Goal: Navigation & Orientation: Find specific page/section

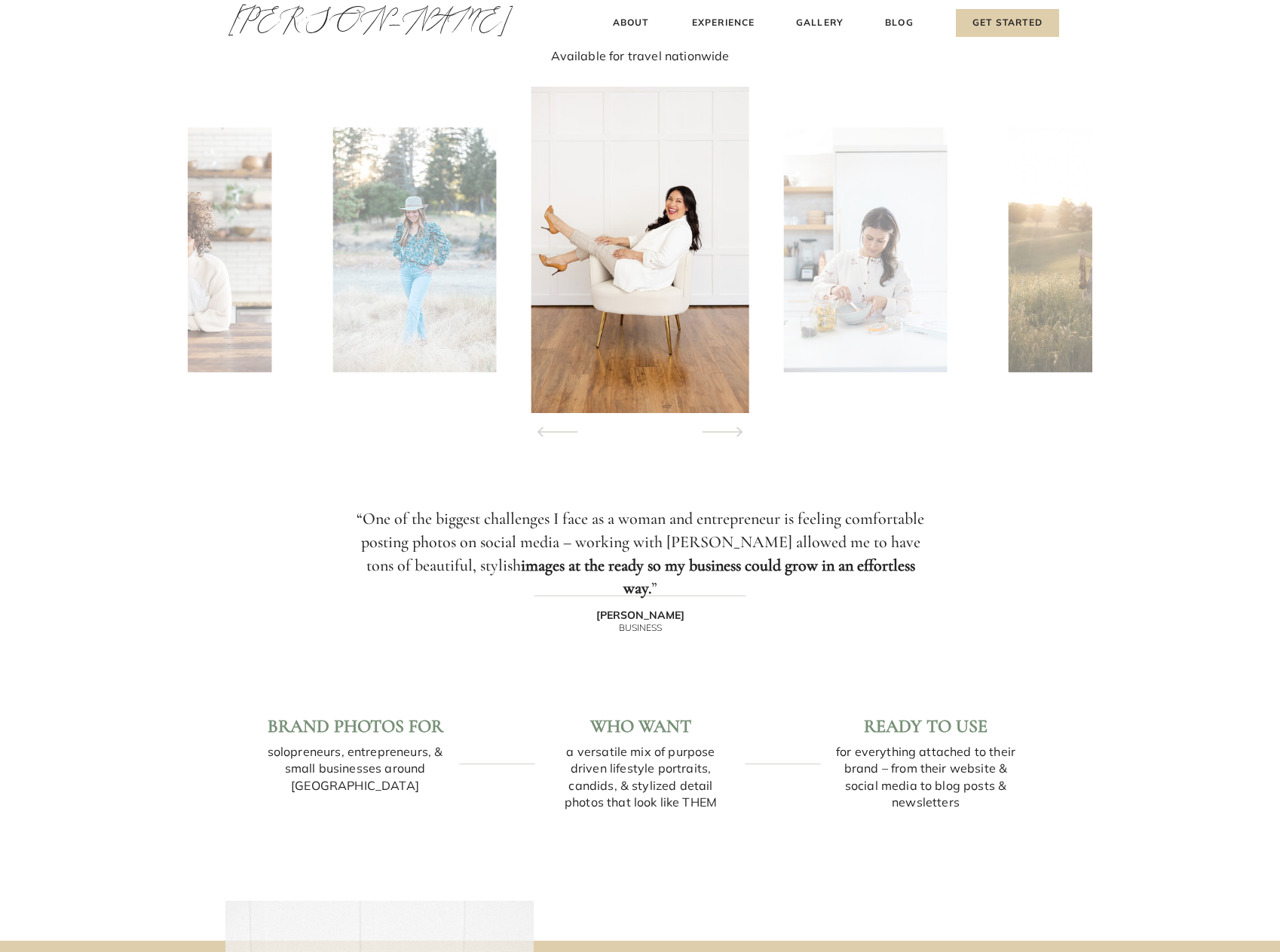
scroll to position [1447, 0]
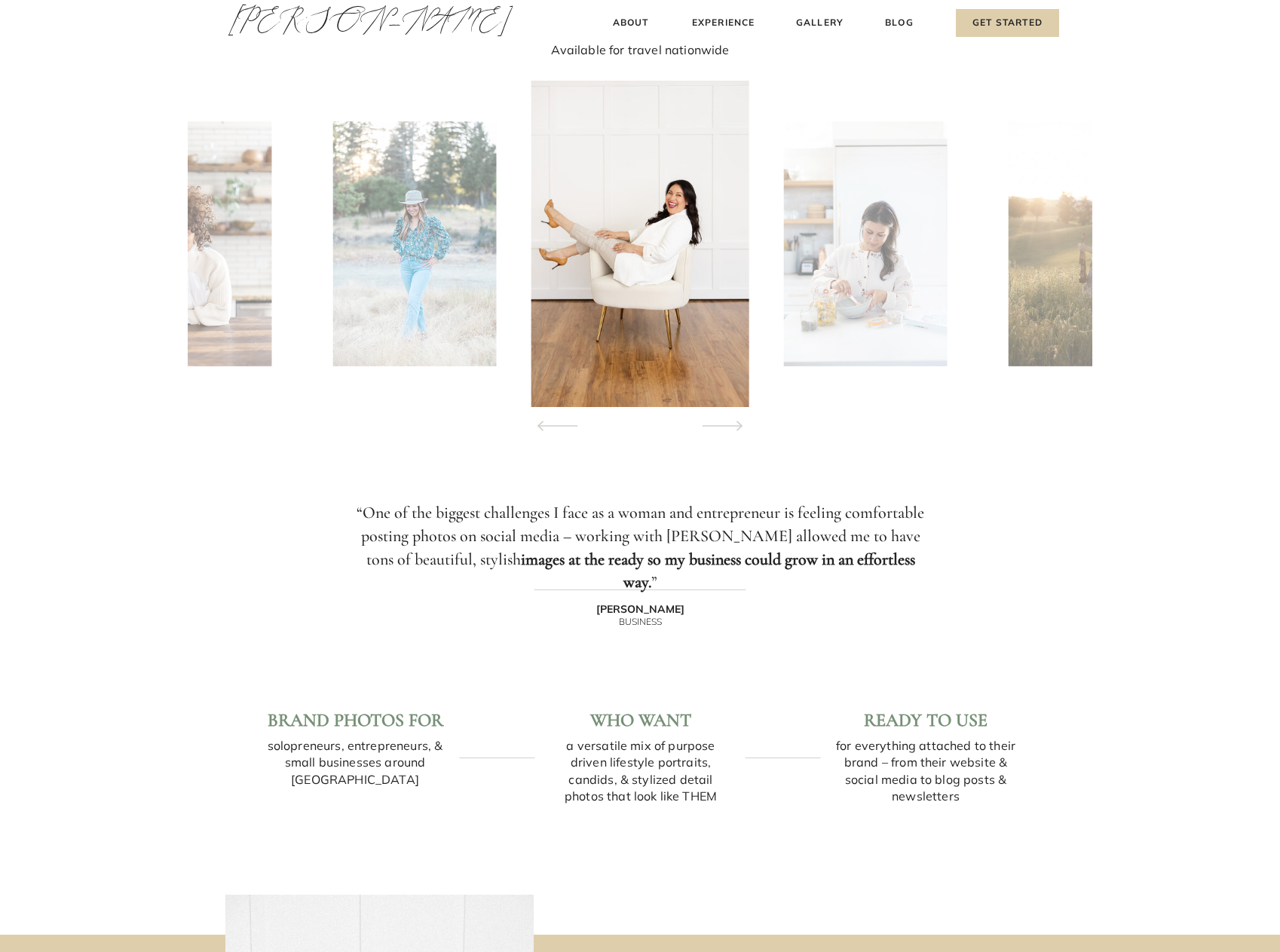
click at [903, 325] on img at bounding box center [865, 244] width 163 height 245
click at [727, 421] on icon at bounding box center [722, 425] width 68 height 52
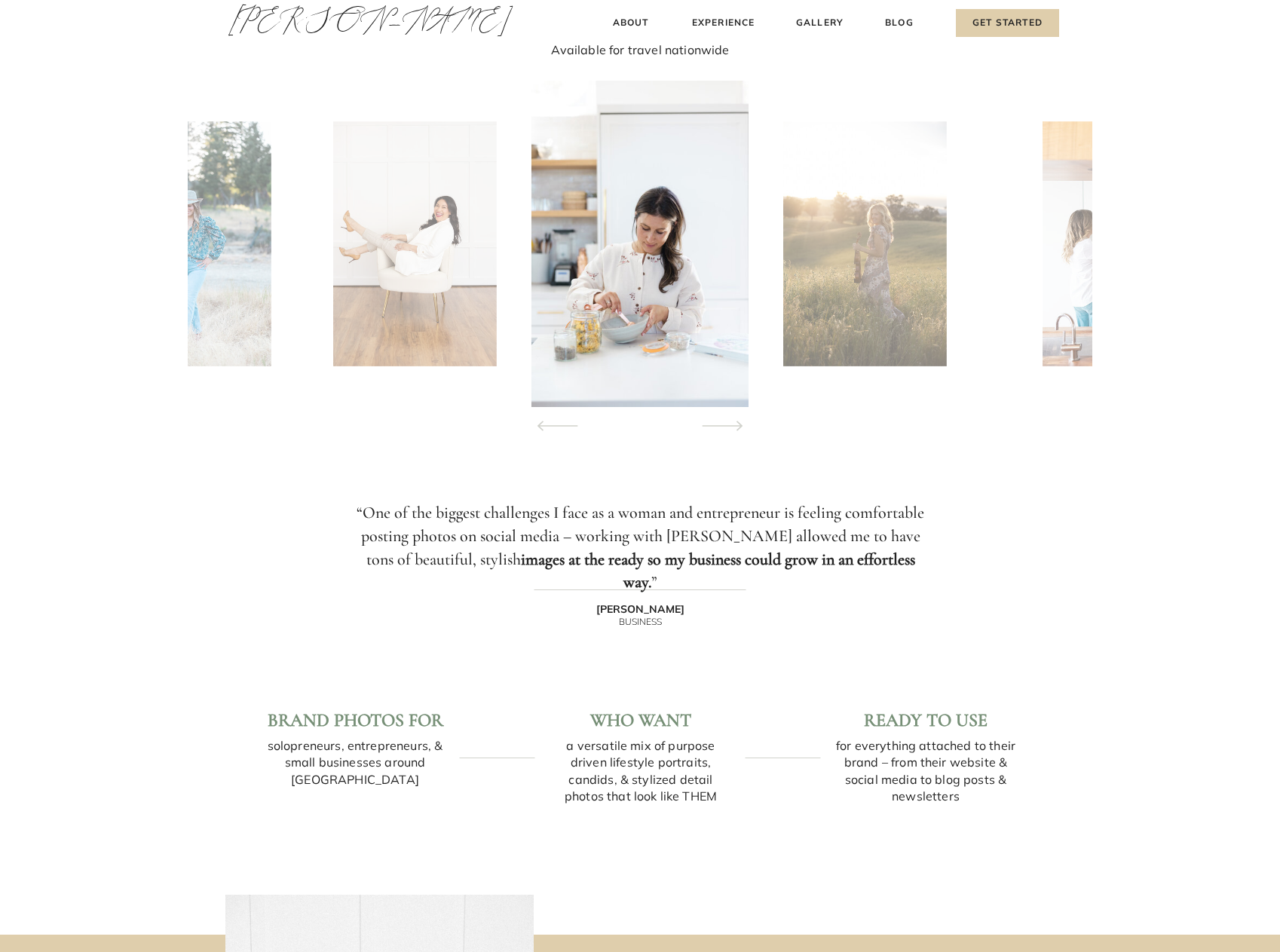
click at [727, 421] on icon at bounding box center [722, 425] width 68 height 52
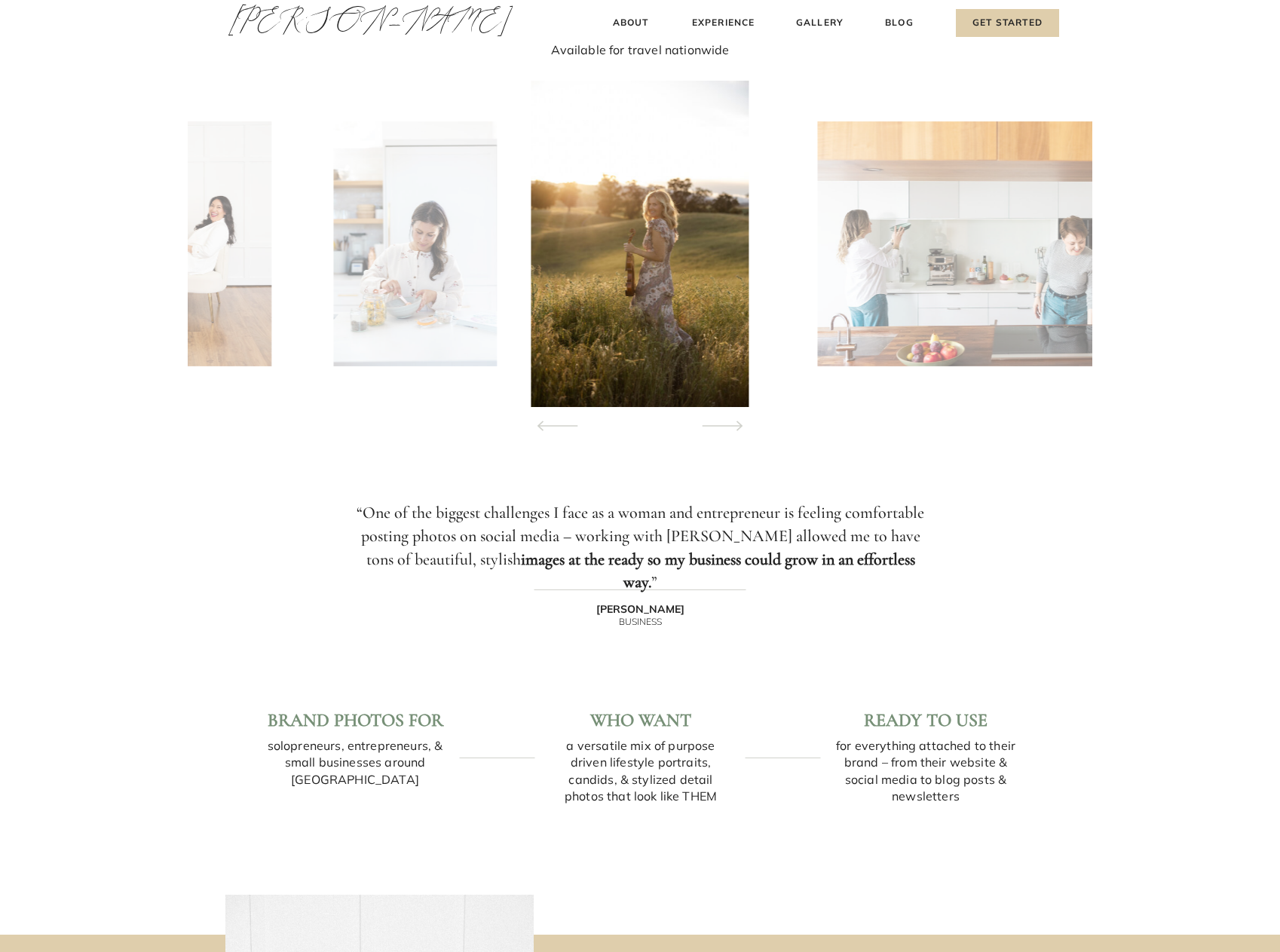
click at [727, 421] on icon at bounding box center [722, 425] width 68 height 52
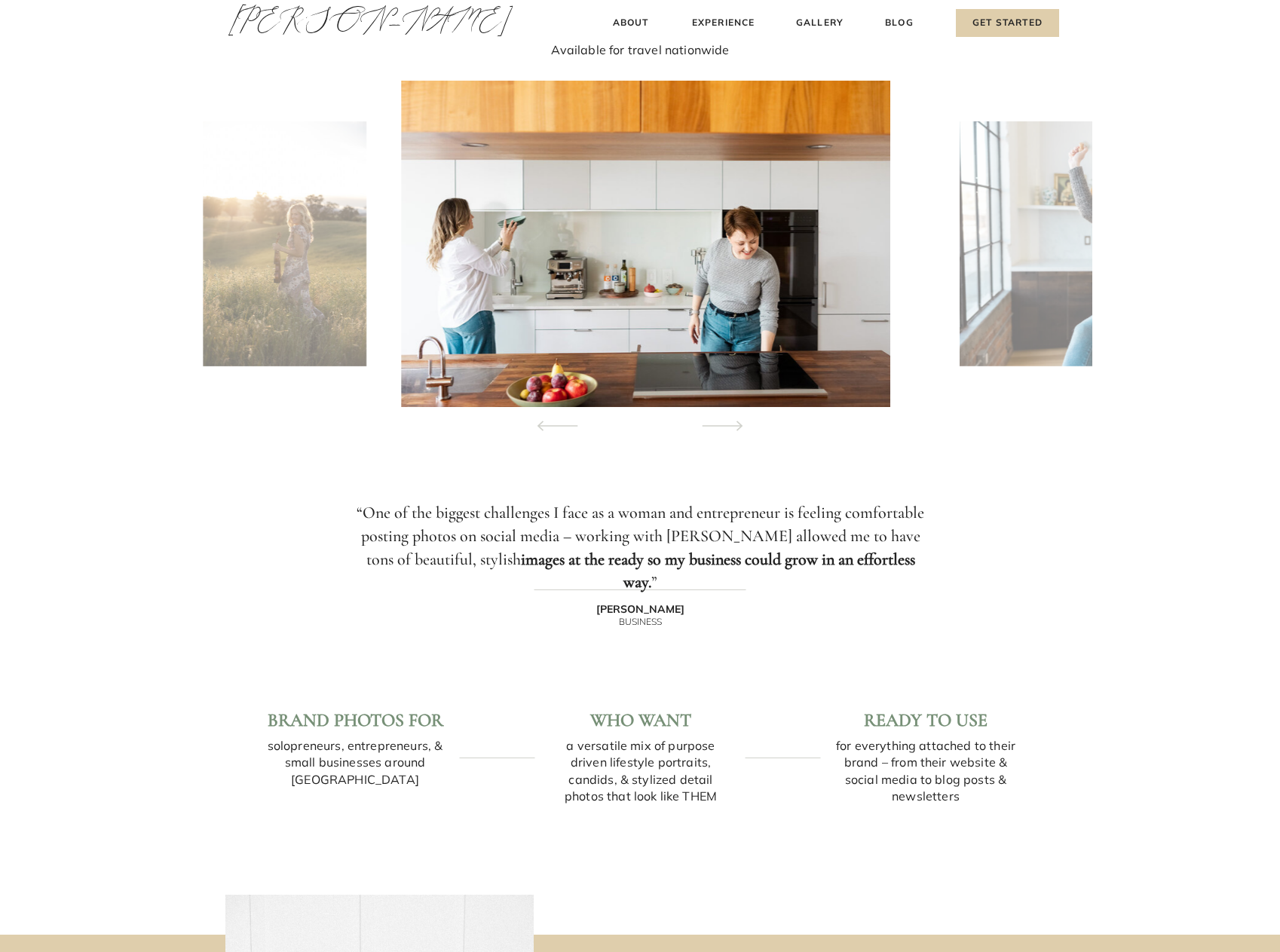
click at [727, 421] on icon at bounding box center [722, 425] width 68 height 52
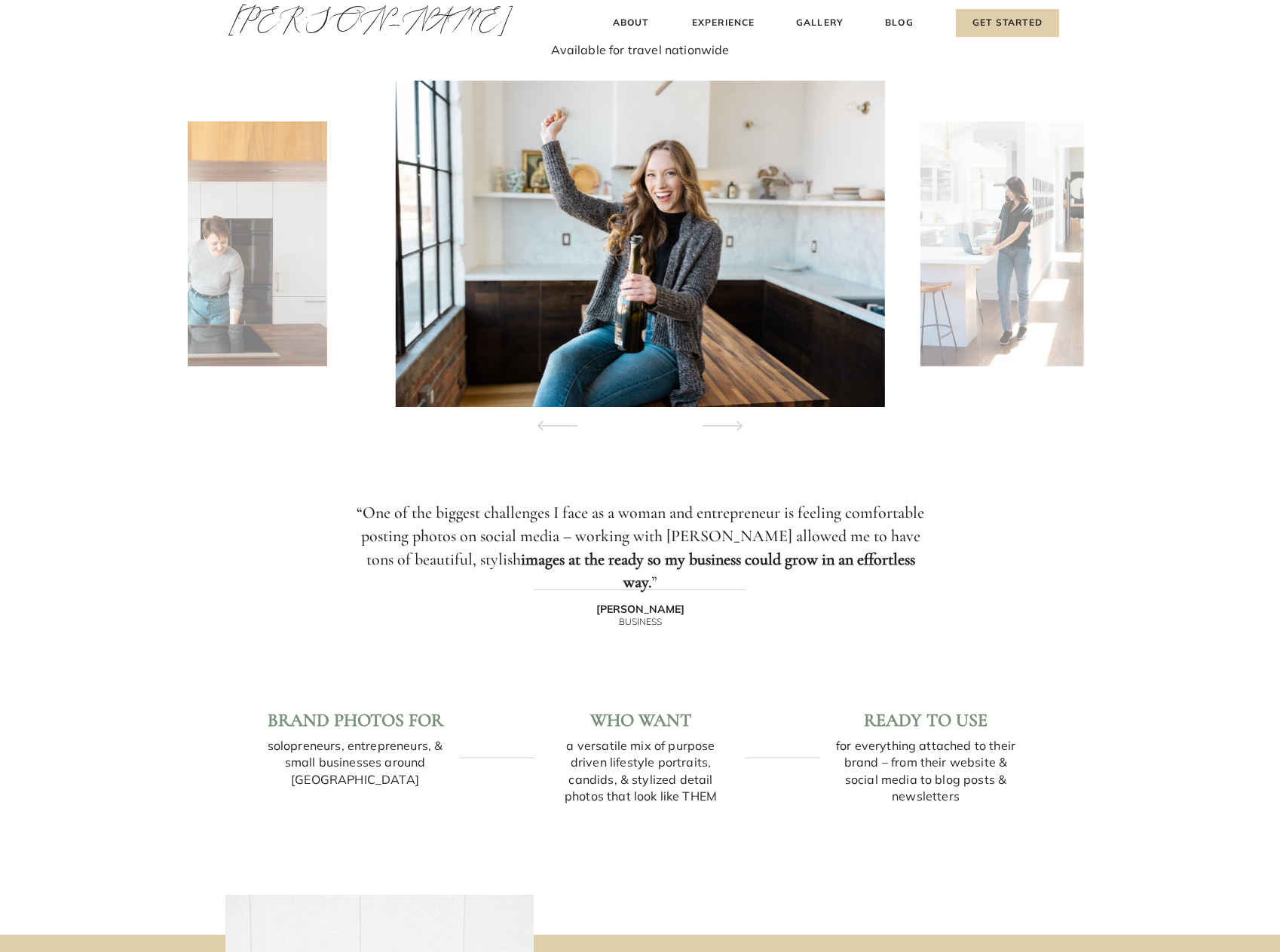
click at [727, 421] on icon at bounding box center [722, 425] width 68 height 52
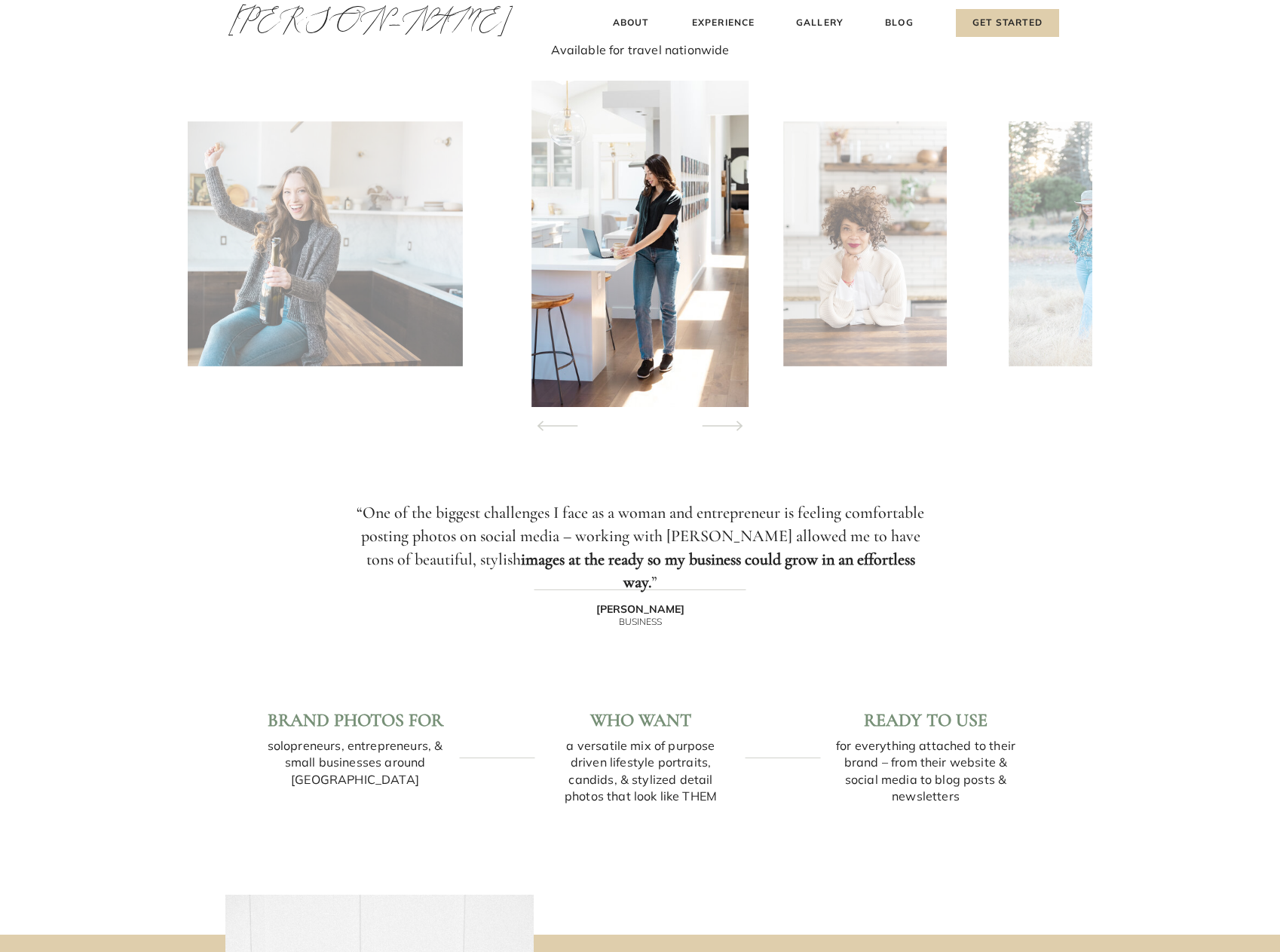
click at [727, 421] on icon at bounding box center [722, 425] width 68 height 52
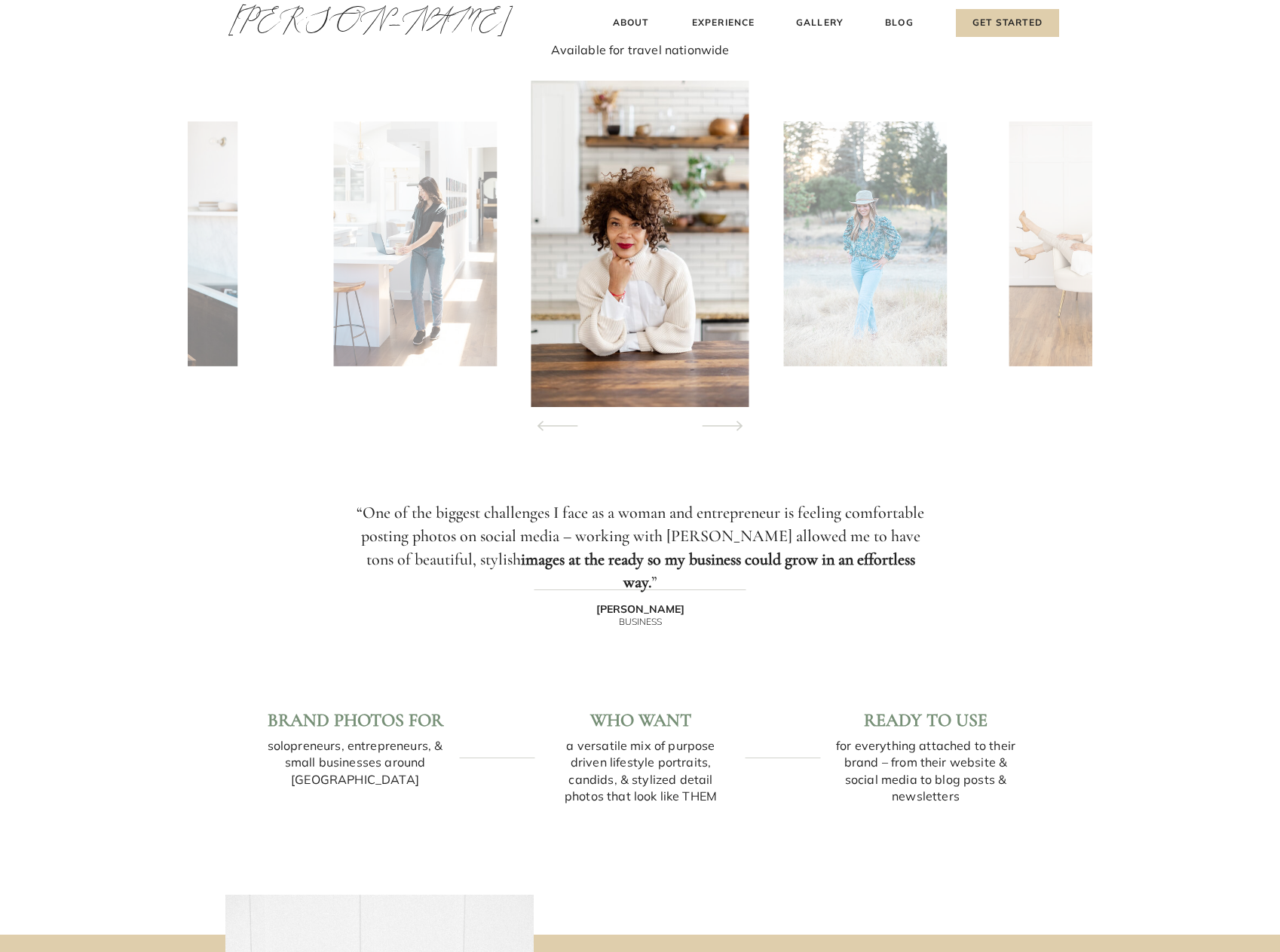
click at [727, 421] on icon at bounding box center [722, 425] width 68 height 52
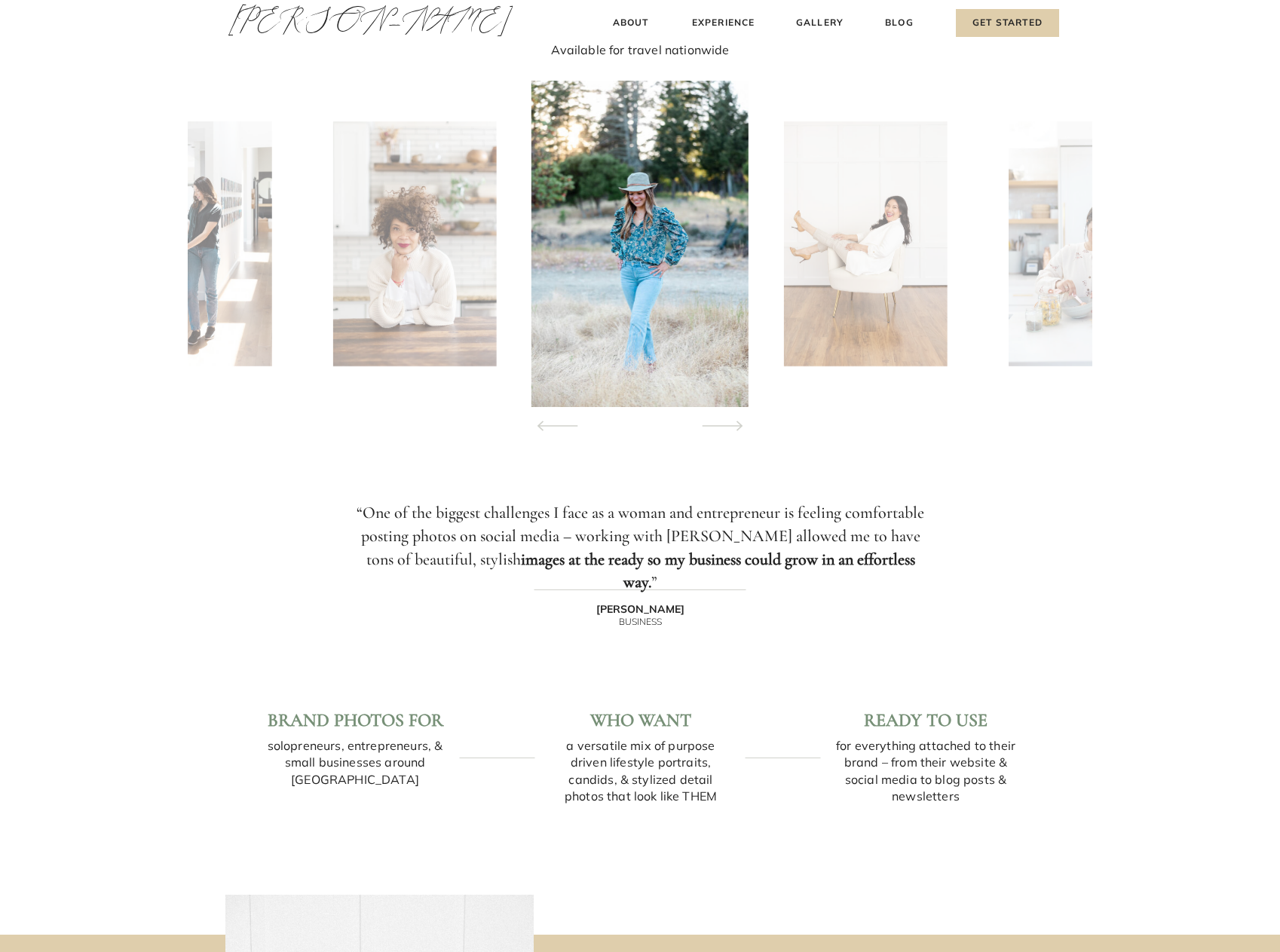
click at [727, 421] on icon at bounding box center [722, 425] width 68 height 52
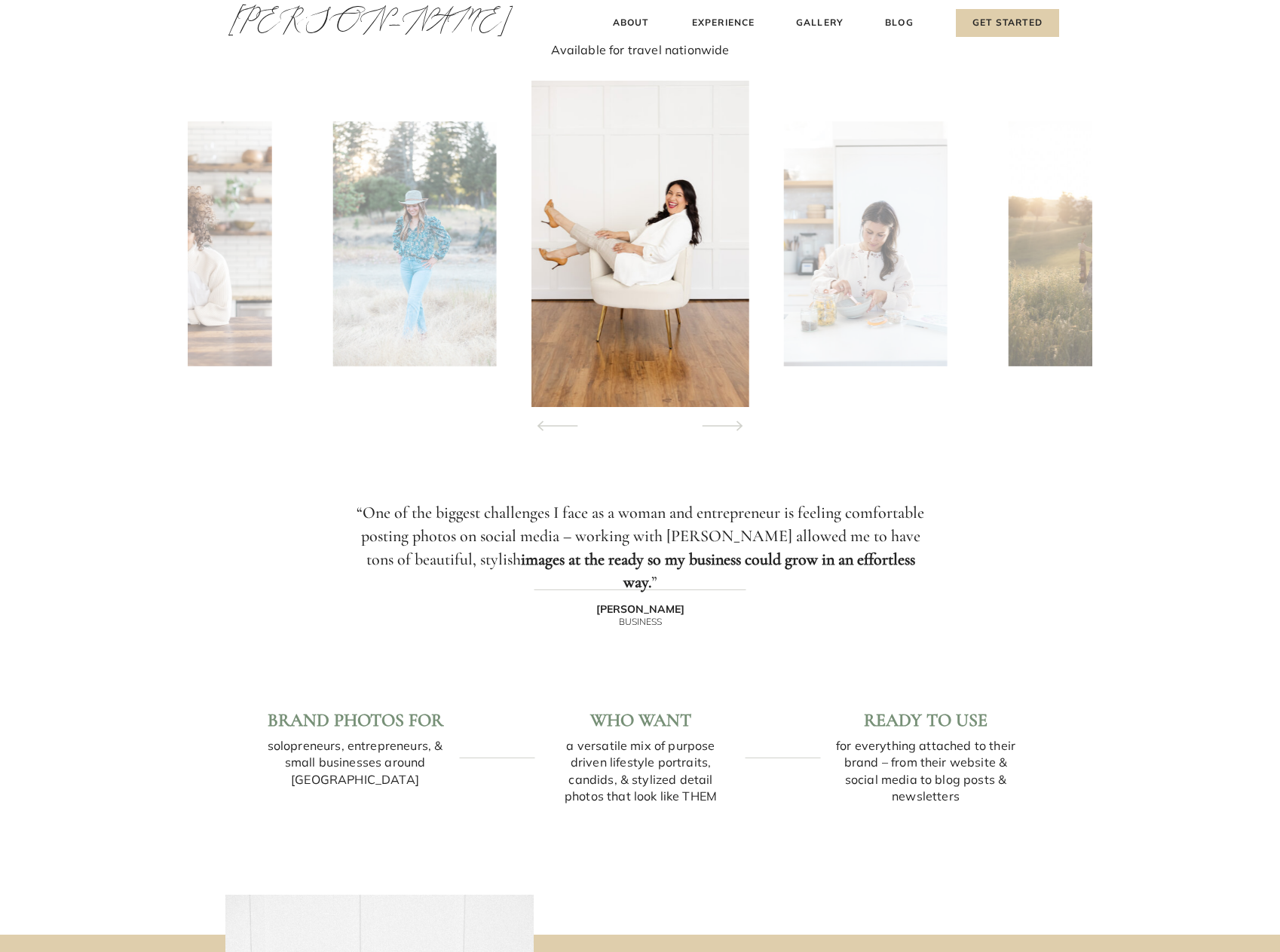
click at [727, 421] on icon at bounding box center [722, 425] width 68 height 52
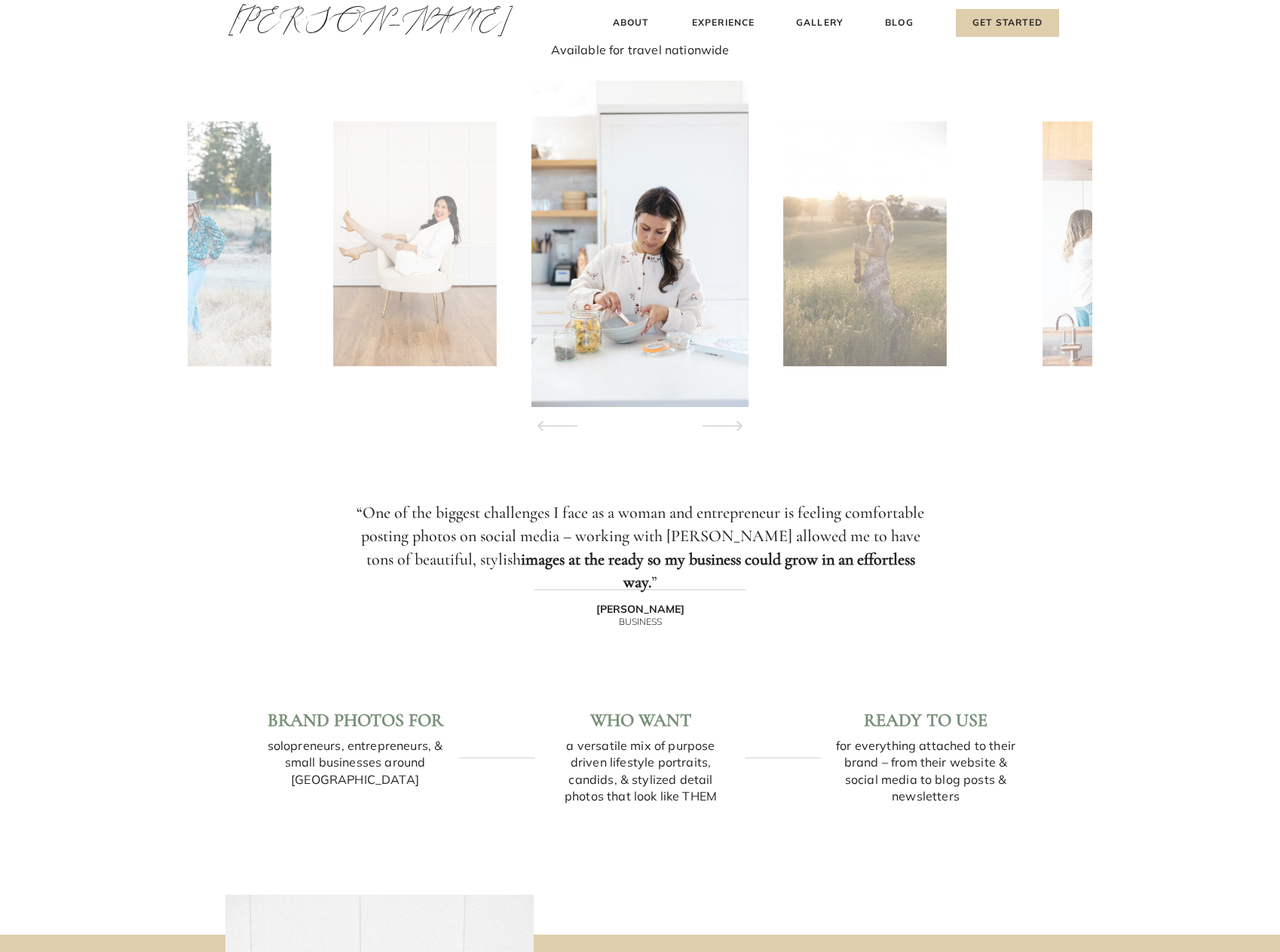
click at [727, 421] on icon at bounding box center [722, 425] width 68 height 52
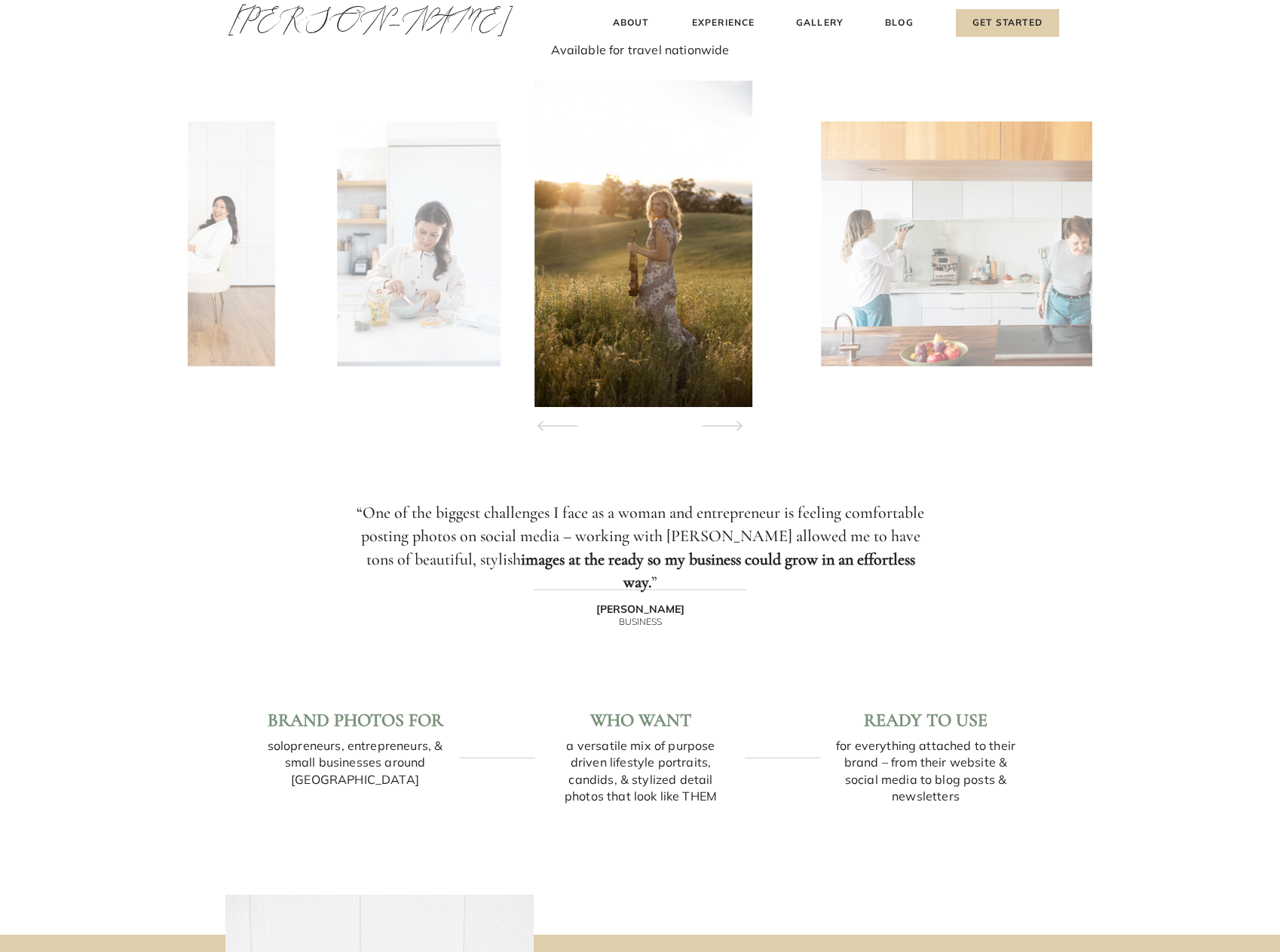
click at [727, 421] on icon at bounding box center [722, 425] width 68 height 52
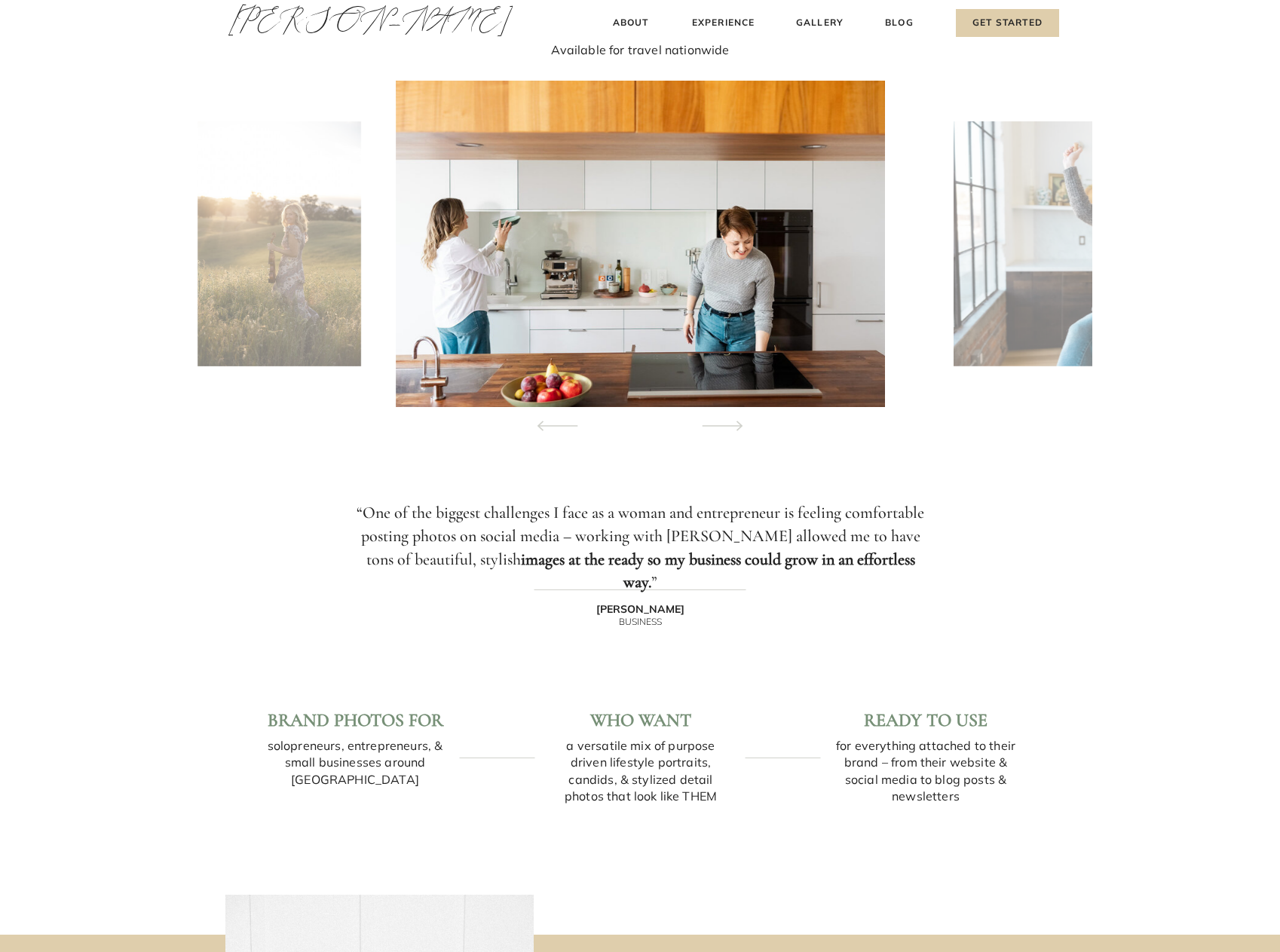
click at [727, 421] on icon at bounding box center [722, 425] width 68 height 52
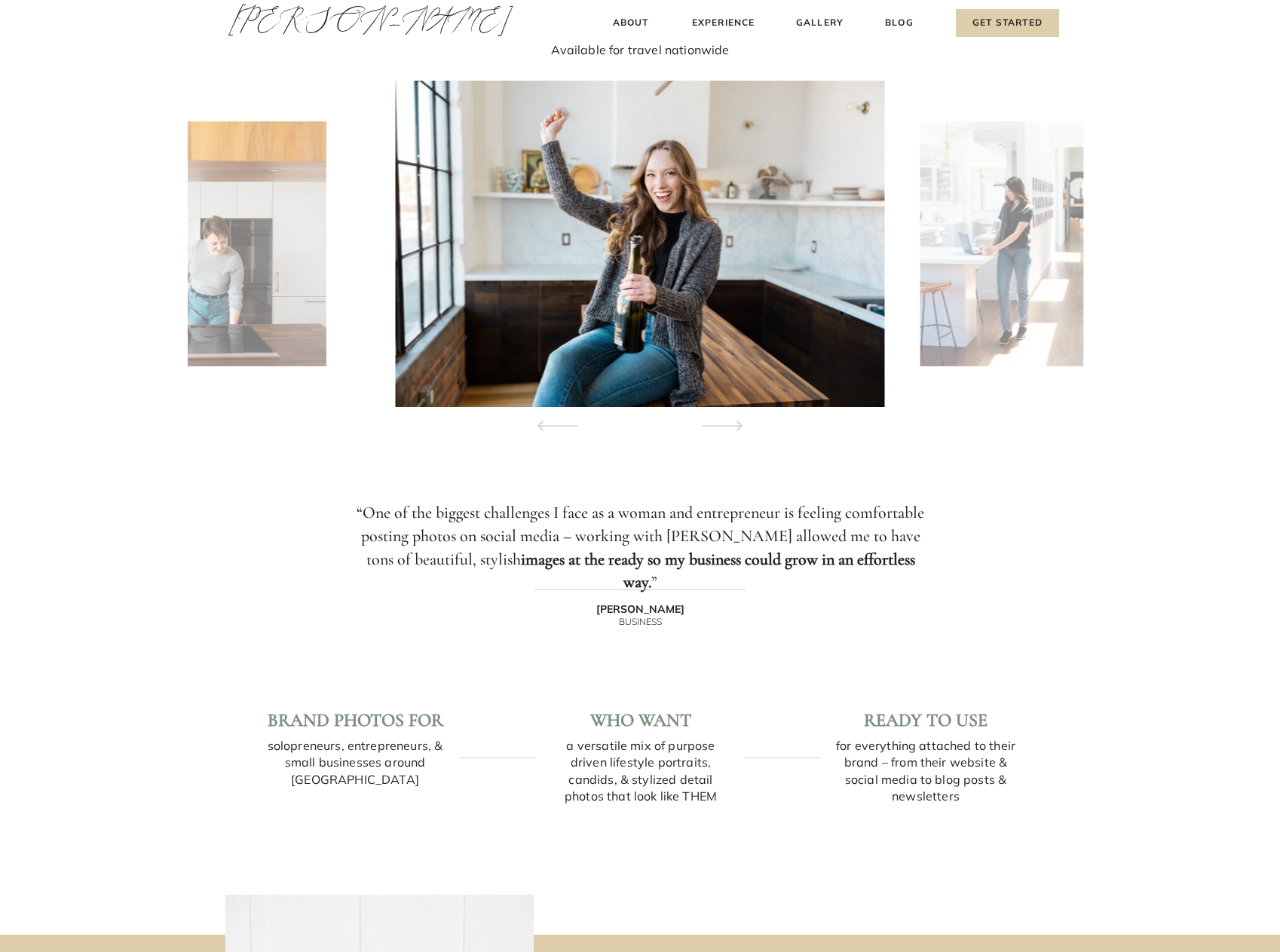
click at [727, 421] on icon at bounding box center [722, 425] width 68 height 52
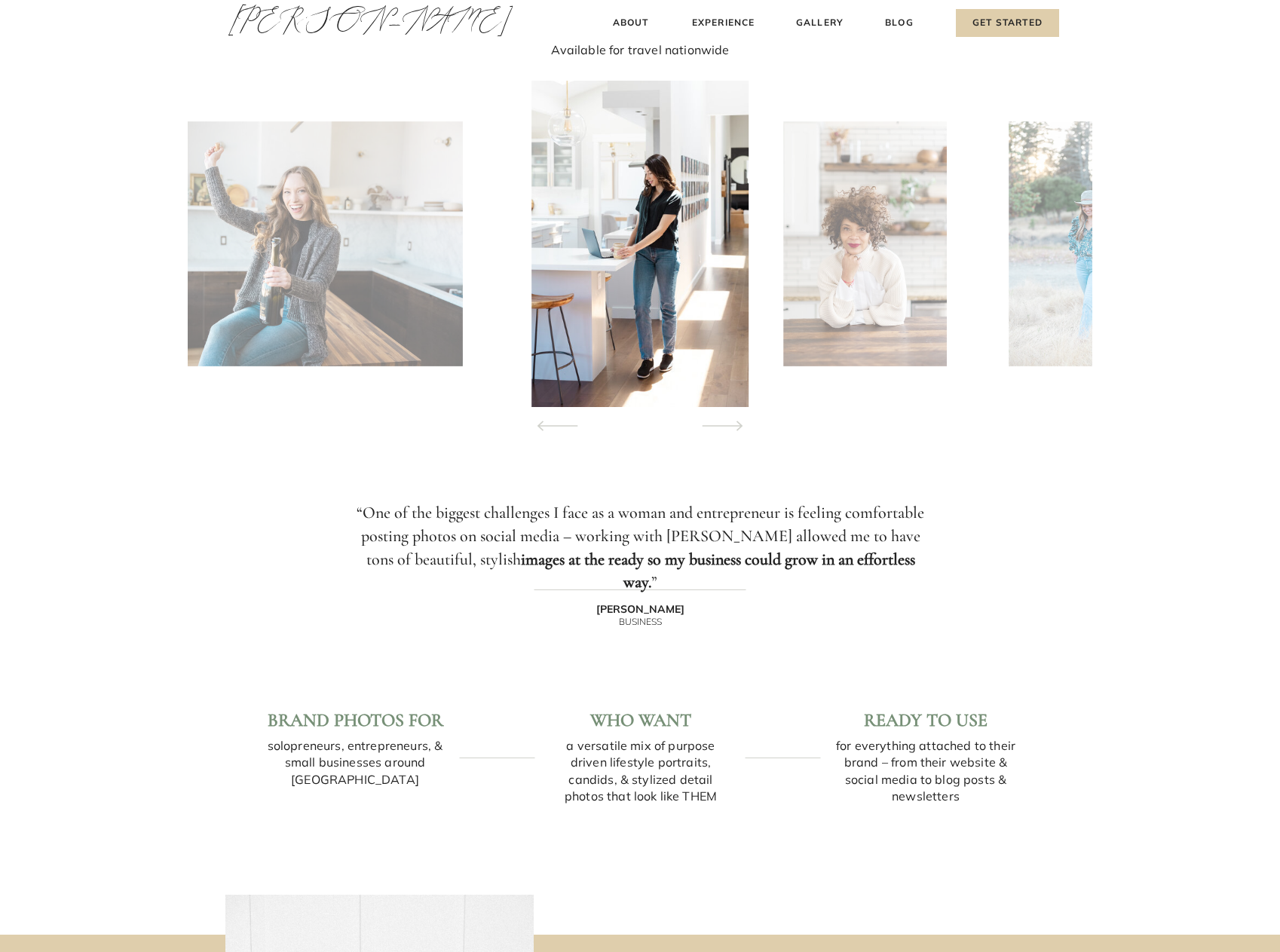
click at [662, 294] on img at bounding box center [641, 244] width 218 height 326
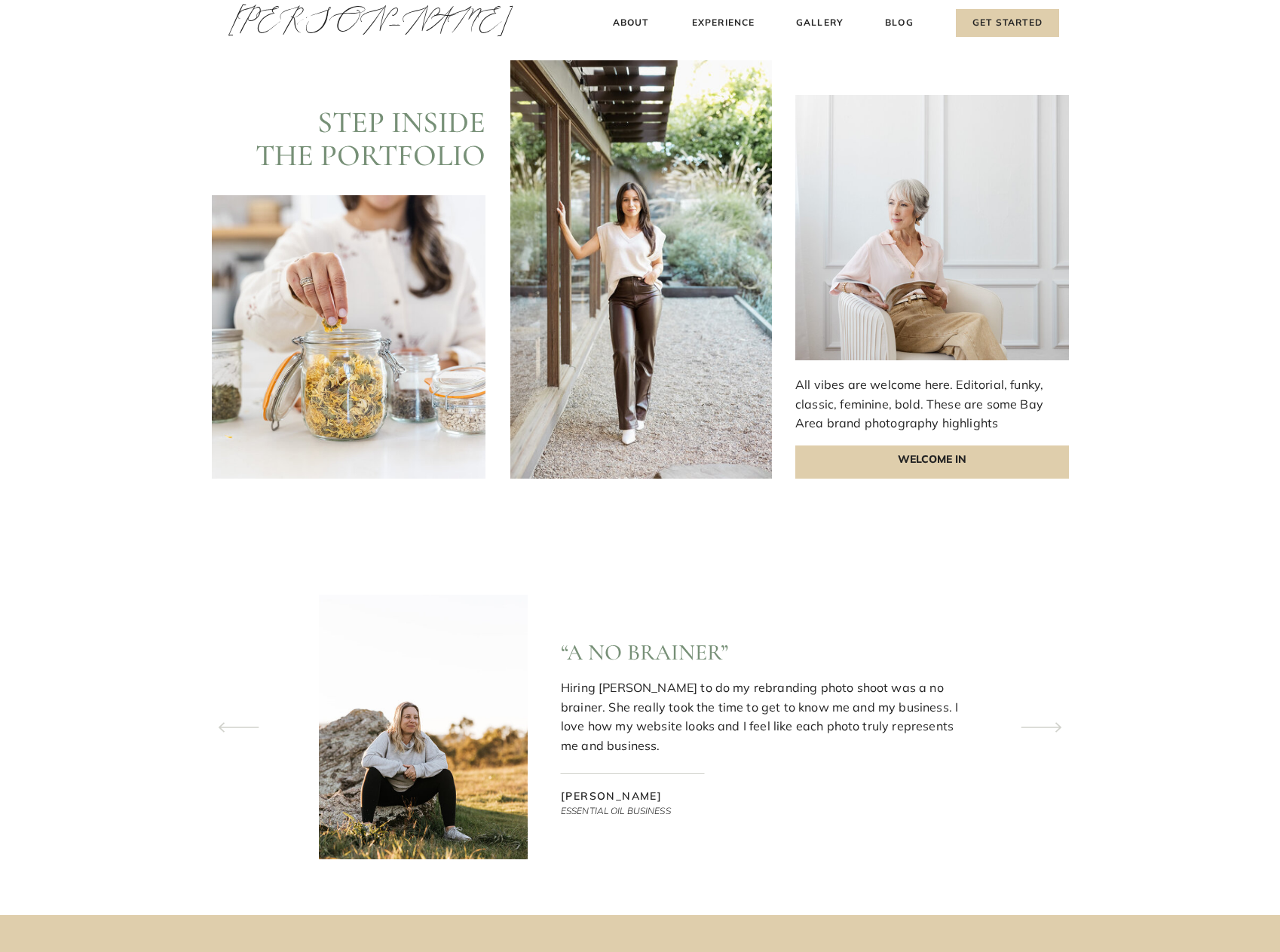
scroll to position [4169, 0]
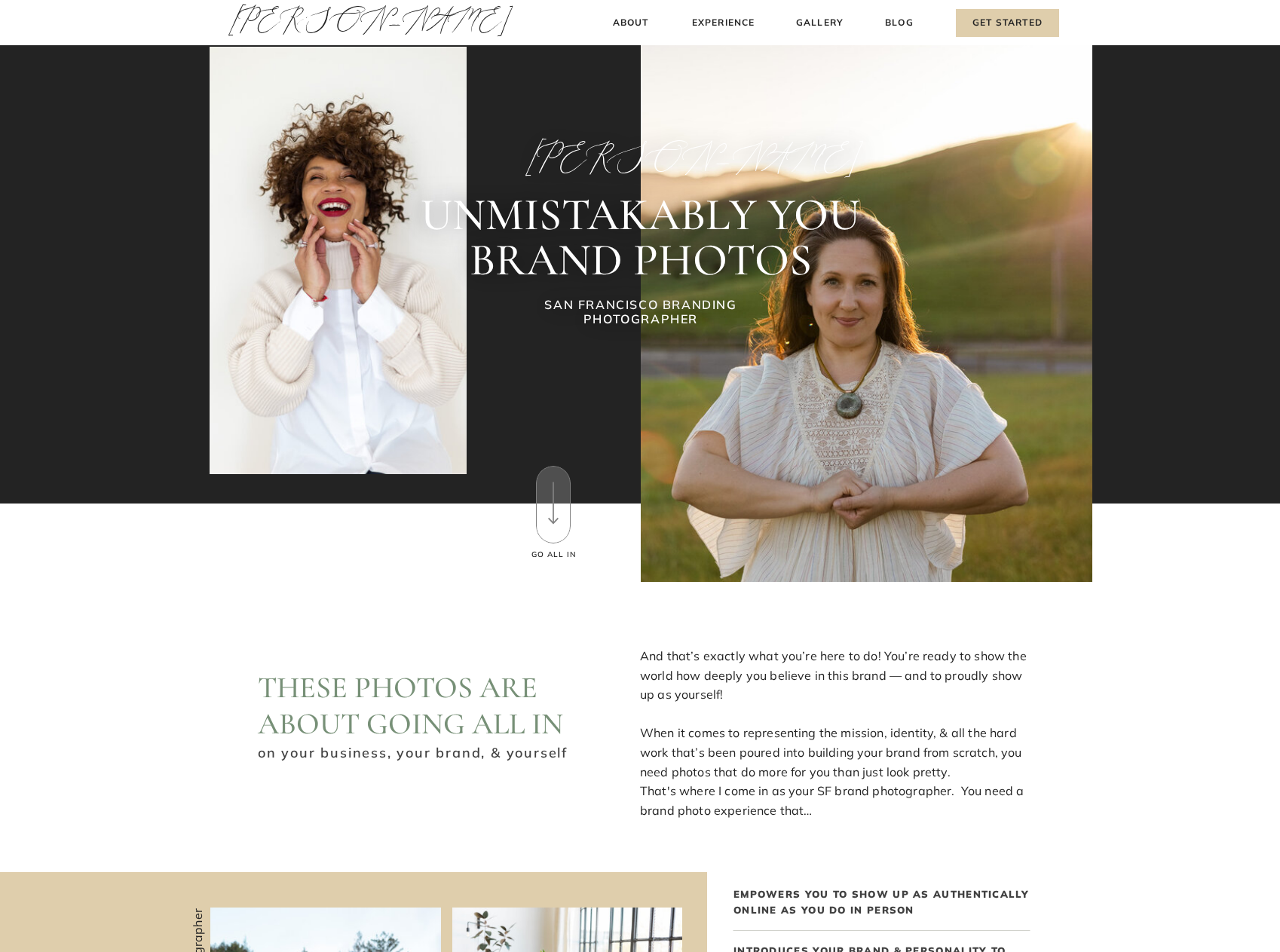
scroll to position [0, 0]
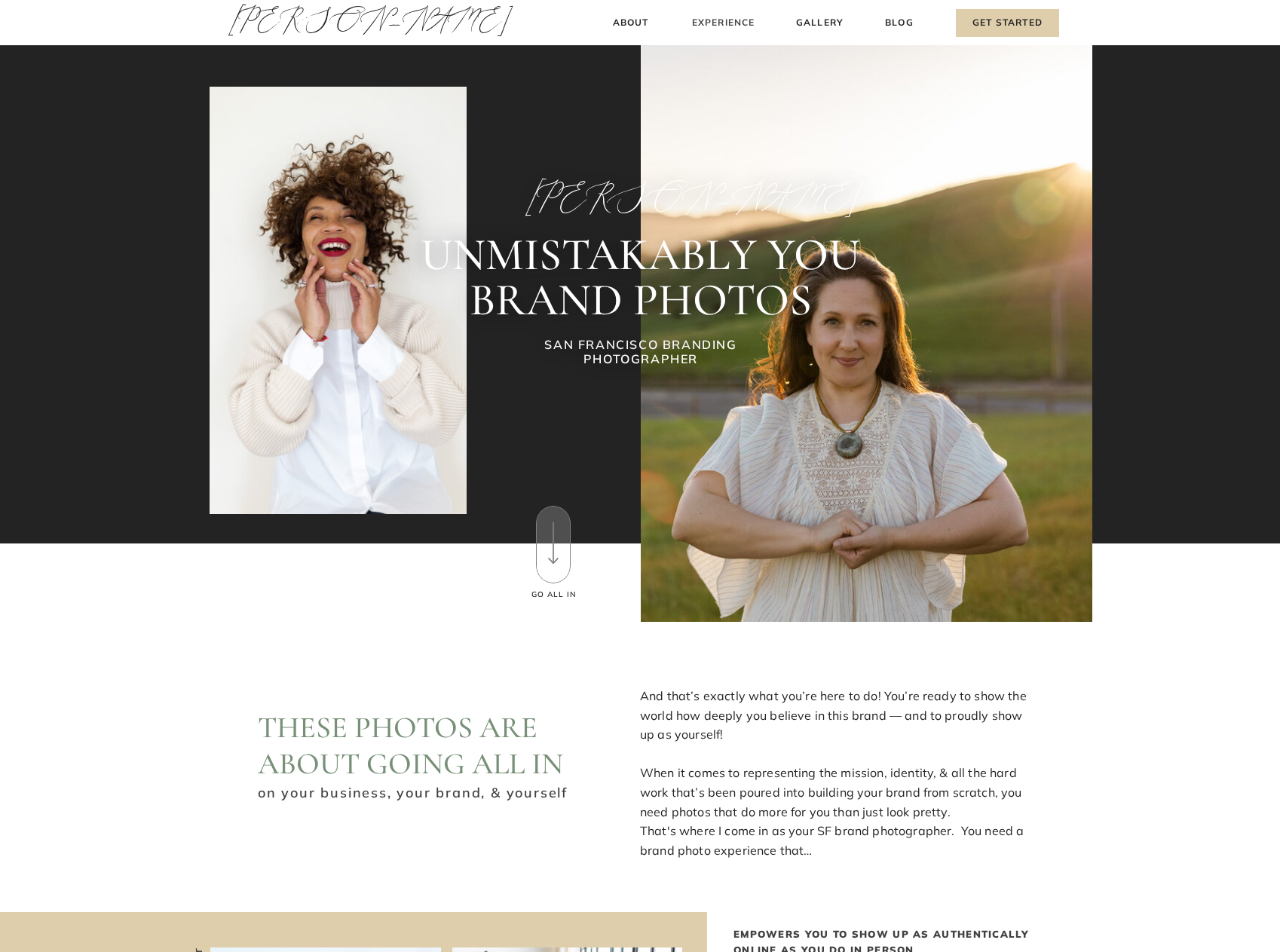
click at [737, 27] on h3 "Experience" at bounding box center [723, 22] width 67 height 16
